Goal: Check status: Check status

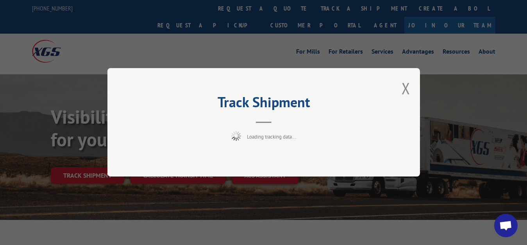
scroll to position [40, 0]
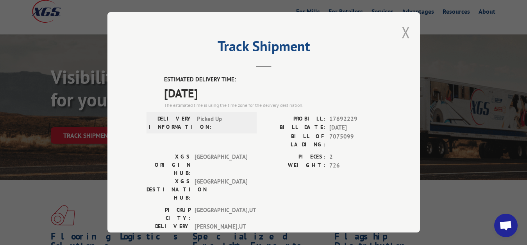
click at [402, 32] on button "Close modal" at bounding box center [406, 32] width 9 height 21
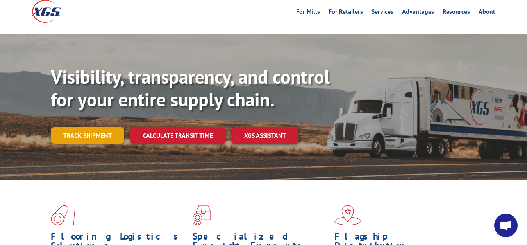
click at [106, 127] on link "Track shipment" at bounding box center [87, 135] width 73 height 16
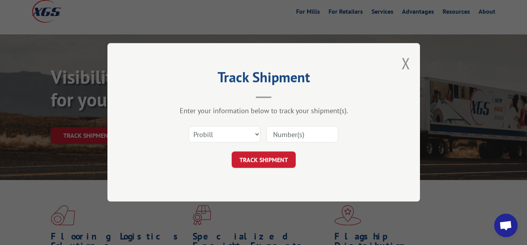
scroll to position [0, 0]
click at [218, 124] on div "Select category... Probill BOL PO" at bounding box center [264, 135] width 234 height 26
click at [189, 126] on select "Select category... Probill BOL PO" at bounding box center [225, 134] width 72 height 16
select select "bol"
click option "BOL" at bounding box center [0, 0] width 0 height 0
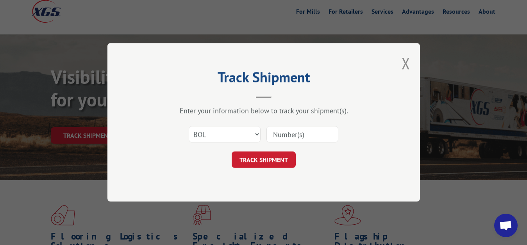
drag, startPoint x: 297, startPoint y: 133, endPoint x: 306, endPoint y: 103, distance: 31.2
click at [297, 132] on input at bounding box center [303, 134] width 72 height 16
type input "7075097"
click button "TRACK SHIPMENT" at bounding box center [264, 160] width 64 height 16
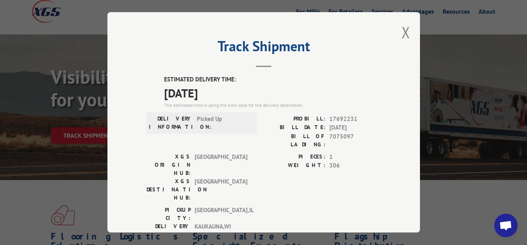
drag, startPoint x: 396, startPoint y: 32, endPoint x: 350, endPoint y: 67, distance: 58.3
click at [402, 35] on button "Close modal" at bounding box center [406, 32] width 9 height 21
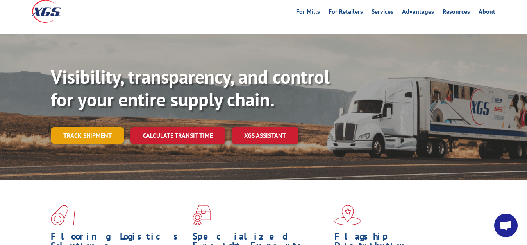
click at [96, 127] on link "Track shipment" at bounding box center [87, 135] width 73 height 16
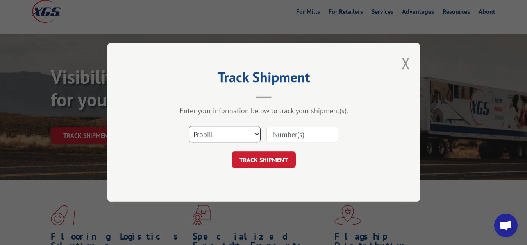
click at [189, 126] on select "Select category... Probill BOL PO" at bounding box center [225, 134] width 72 height 16
select select "bol"
click option "BOL" at bounding box center [0, 0] width 0 height 0
click at [279, 139] on input at bounding box center [303, 134] width 72 height 16
type input "7075098"
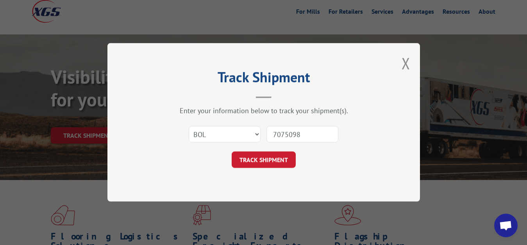
click button "TRACK SHIPMENT" at bounding box center [264, 160] width 64 height 16
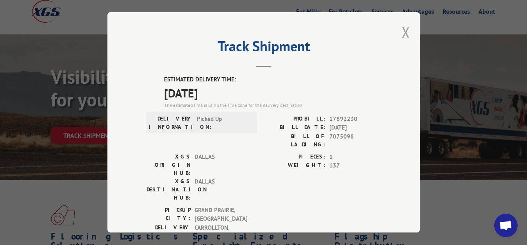
click at [402, 30] on button "Close modal" at bounding box center [406, 32] width 9 height 21
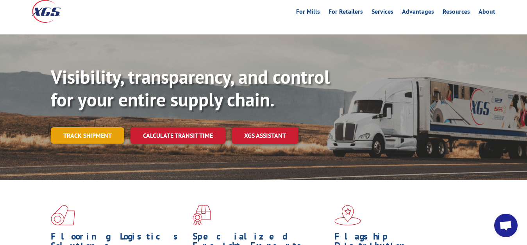
click at [72, 127] on link "Track shipment" at bounding box center [87, 135] width 73 height 16
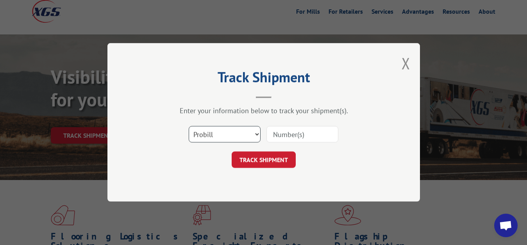
click at [189, 126] on select "Select category... Probill BOL PO" at bounding box center [225, 134] width 72 height 16
select select "bol"
click option "BOL" at bounding box center [0, 0] width 0 height 0
click at [285, 134] on input at bounding box center [303, 134] width 72 height 16
